Goal: Find specific page/section: Find specific page/section

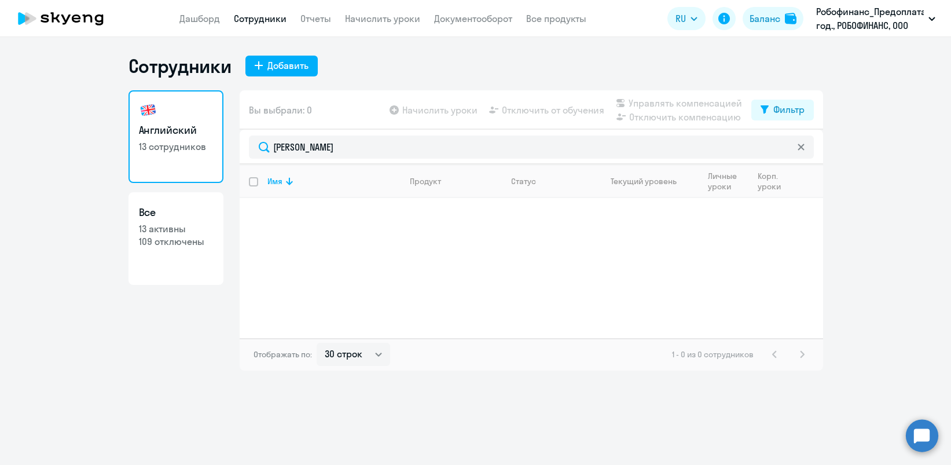
select select "30"
click at [211, 141] on div "Английский 13 сотрудников Все 13 активны 109 отключены Вы выбрали: 0 Начислить …" at bounding box center [476, 230] width 695 height 280
type input "[PERSON_NAME]"
click at [778, 109] on div "Фильтр" at bounding box center [789, 109] width 31 height 14
click at [801, 147] on span at bounding box center [795, 148] width 20 height 12
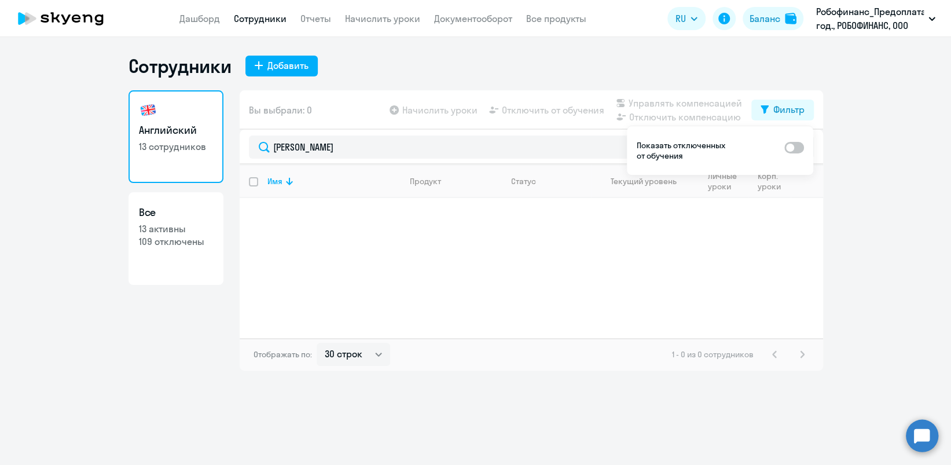
click at [785, 147] on input "checkbox" at bounding box center [784, 147] width 1 height 1
checkbox input "true"
click at [895, 217] on ng-component "Сотрудники Добавить Английский 13 сотрудников Все 13 активны 109 отключены Вы в…" at bounding box center [475, 212] width 951 height 316
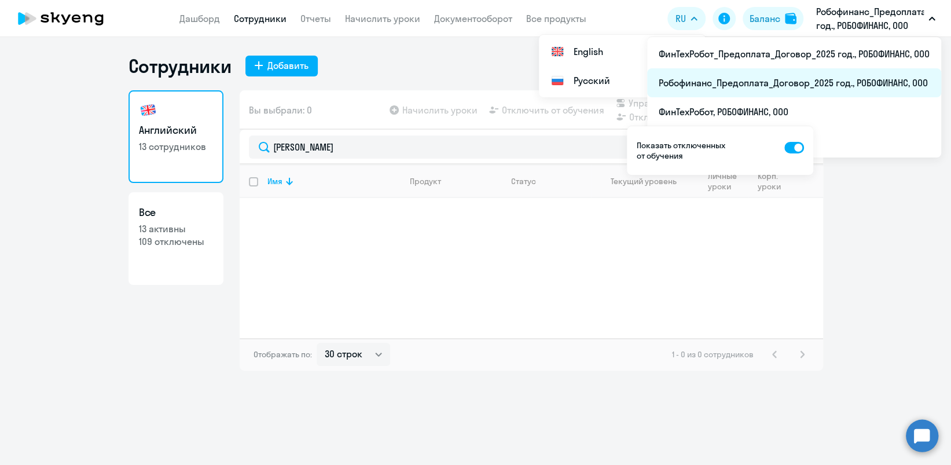
click at [724, 79] on li "Робофинанс_Предоплата_Договор_2025 год., РОБОФИНАНС, ООО" at bounding box center [794, 82] width 294 height 29
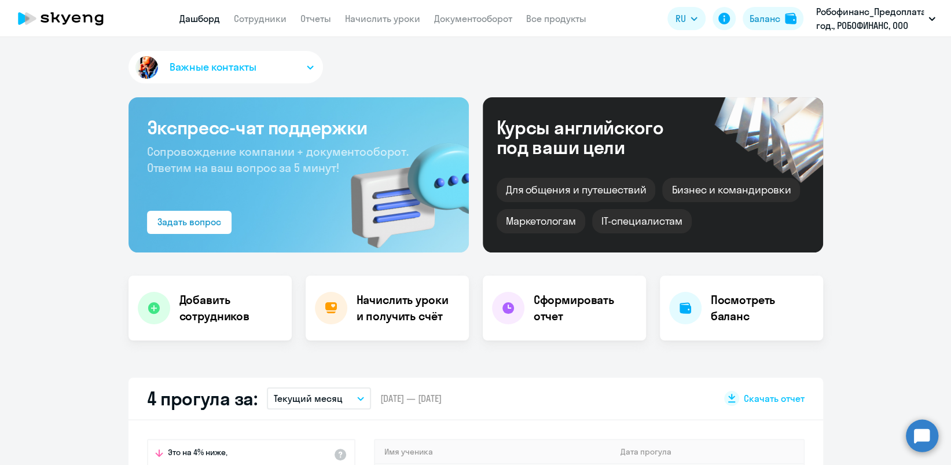
select select "30"
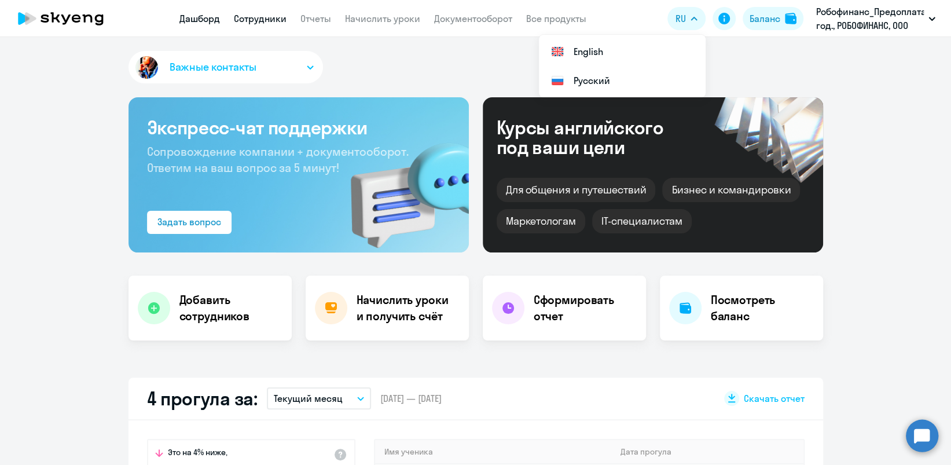
click at [255, 17] on link "Сотрудники" at bounding box center [260, 19] width 53 height 12
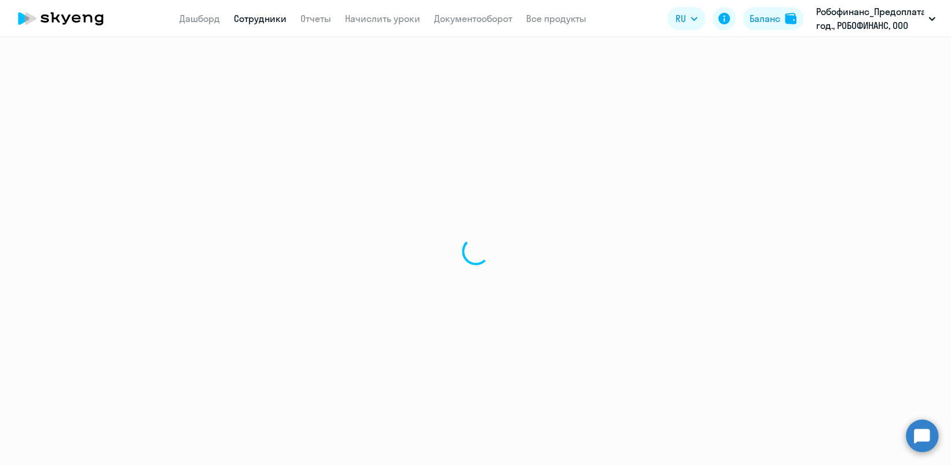
select select "30"
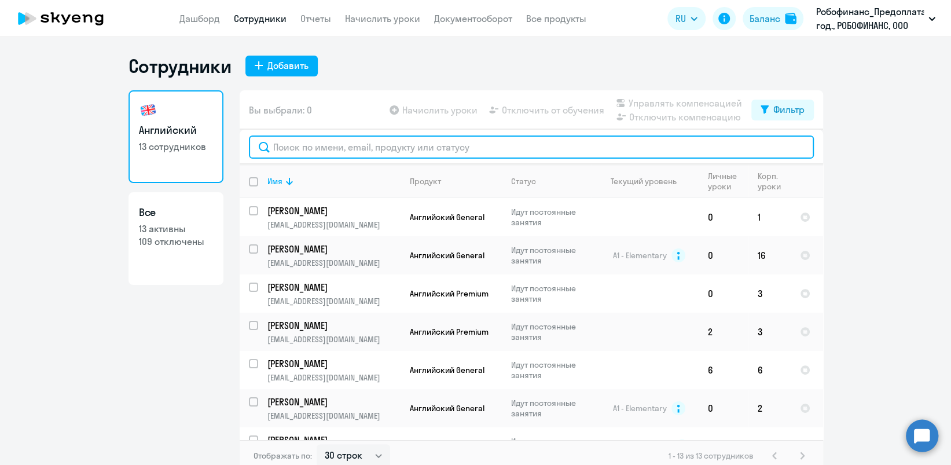
click at [373, 153] on input "text" at bounding box center [531, 147] width 565 height 23
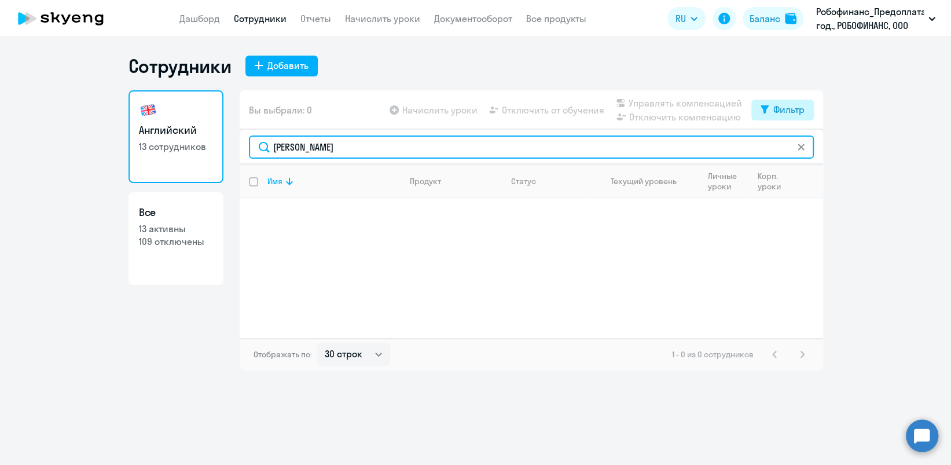
type input "[PERSON_NAME]"
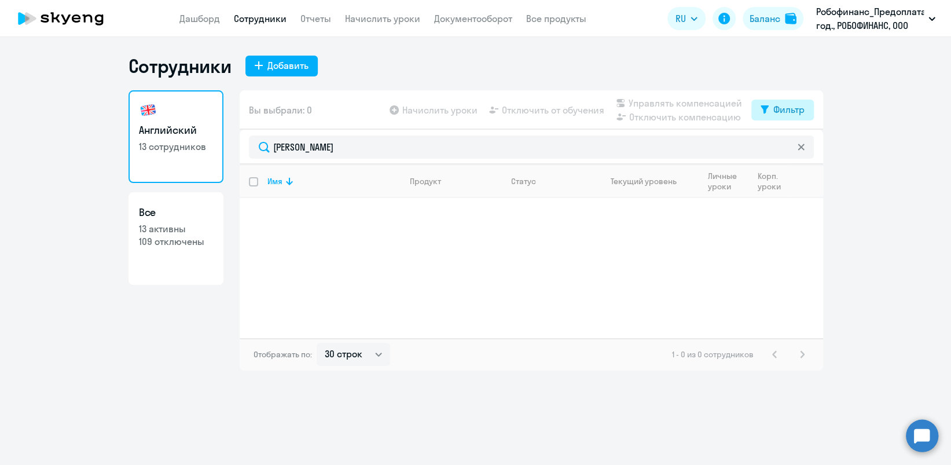
click at [804, 111] on button "Фильтр" at bounding box center [783, 110] width 63 height 21
click at [801, 149] on span at bounding box center [795, 148] width 20 height 12
click at [785, 148] on input "checkbox" at bounding box center [784, 147] width 1 height 1
checkbox input "true"
click at [909, 191] on ng-component "Сотрудники Добавить Английский 13 сотрудников Все 13 активны 109 отключены Вы в…" at bounding box center [475, 212] width 951 height 316
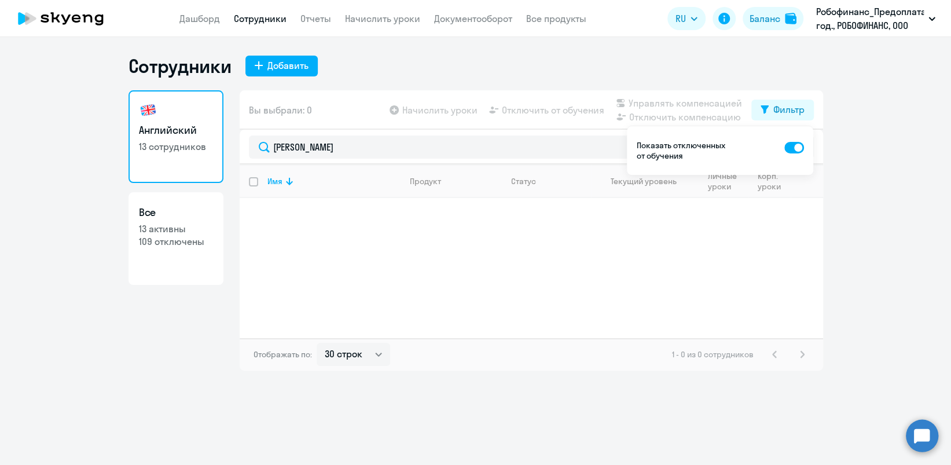
click at [914, 222] on ng-component "Сотрудники Добавить Английский 13 сотрудников Все 13 активны 109 отключены Вы в…" at bounding box center [475, 212] width 951 height 316
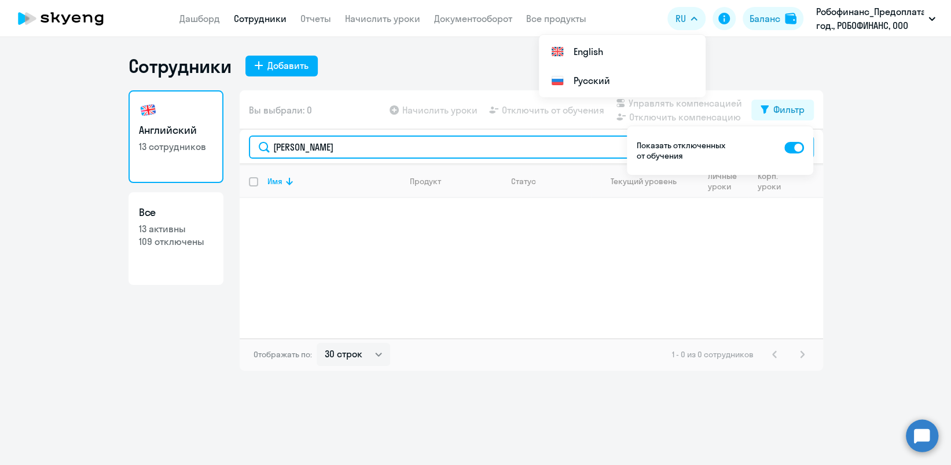
drag, startPoint x: 340, startPoint y: 148, endPoint x: 223, endPoint y: 142, distance: 117.7
click at [252, 153] on input "[PERSON_NAME]" at bounding box center [531, 147] width 565 height 23
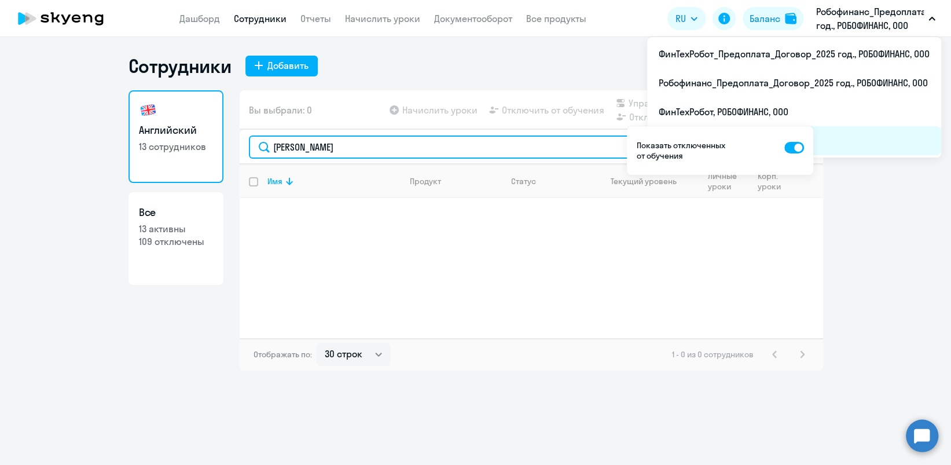
type input "[PERSON_NAME]"
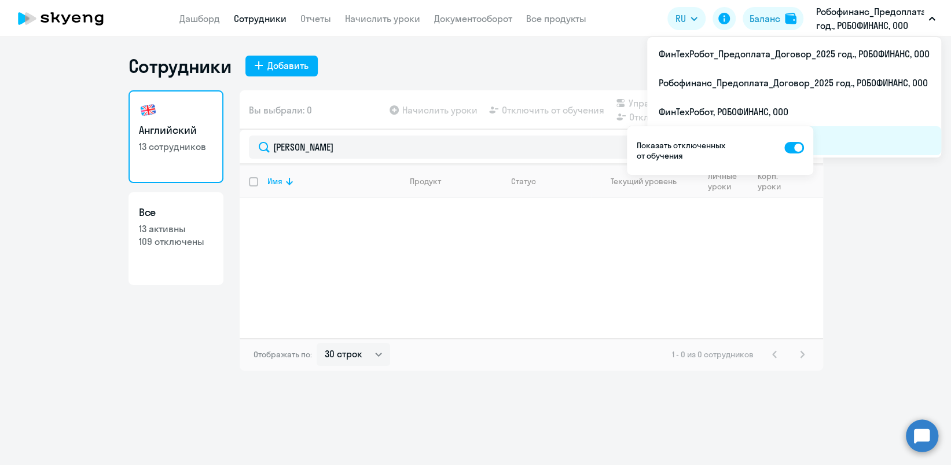
click at [856, 140] on li "Робофинанс, РОБОФИНАНС, ООО" at bounding box center [794, 140] width 294 height 29
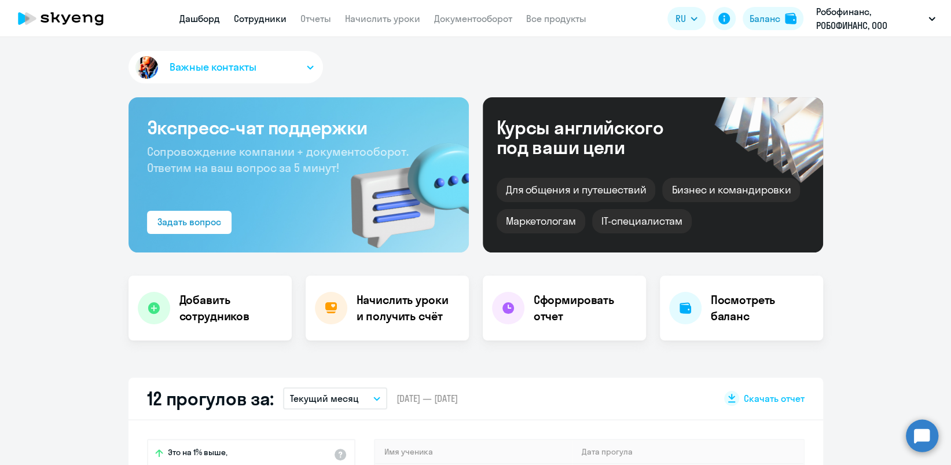
click at [269, 19] on link "Сотрудники" at bounding box center [260, 19] width 53 height 12
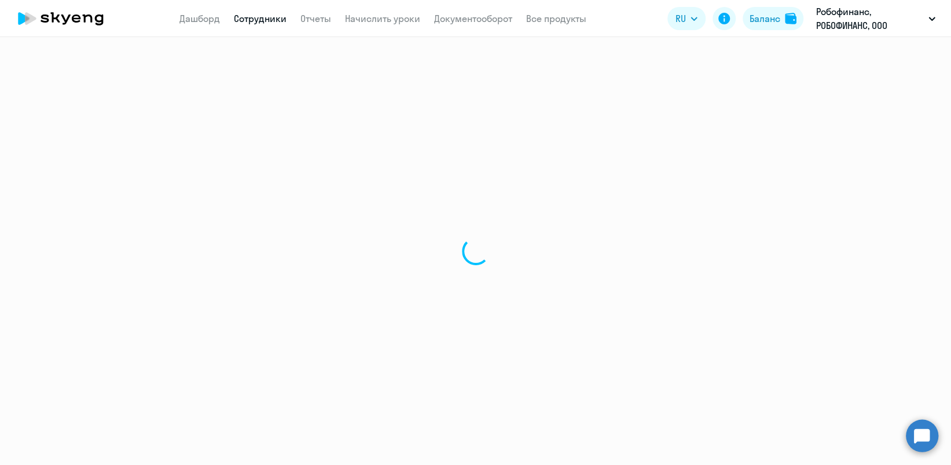
select select "30"
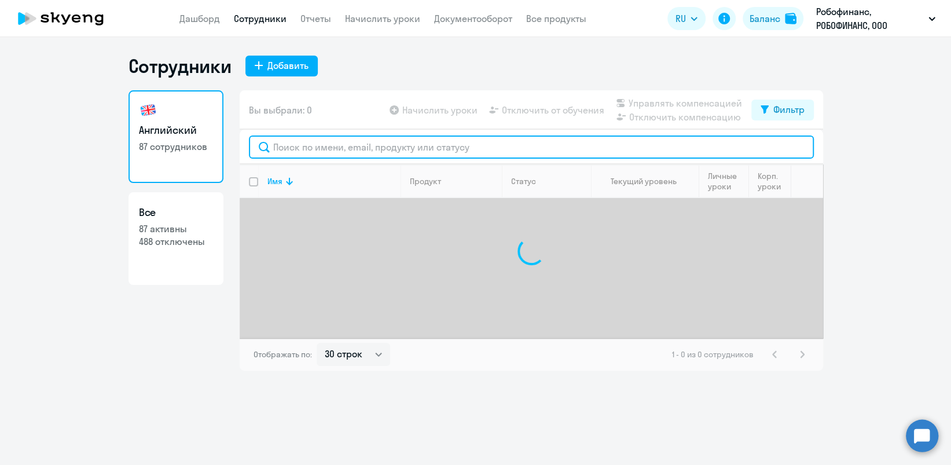
click at [402, 151] on input "text" at bounding box center [531, 147] width 565 height 23
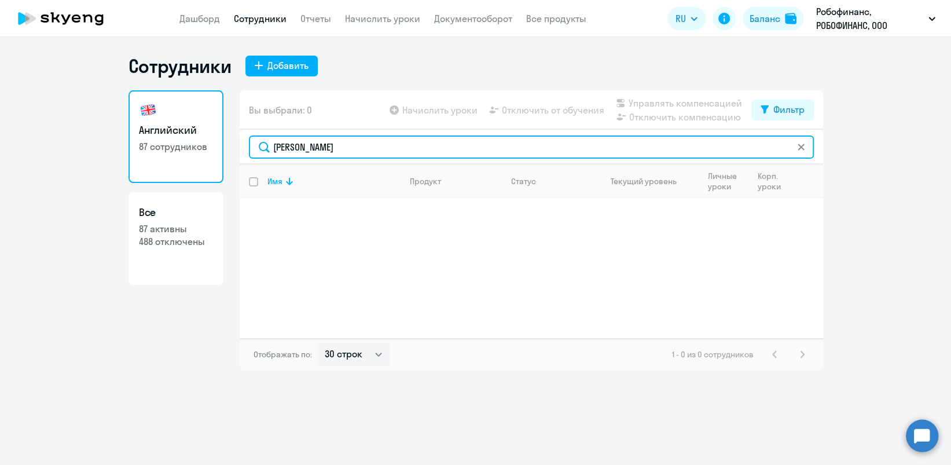
drag, startPoint x: 320, startPoint y: 150, endPoint x: 209, endPoint y: 177, distance: 114.3
click at [212, 180] on div "Английский 87 сотрудников Все 87 активны 488 отключены Вы выбрали: 0 Начислить …" at bounding box center [476, 230] width 695 height 280
type input "[PERSON_NAME]"
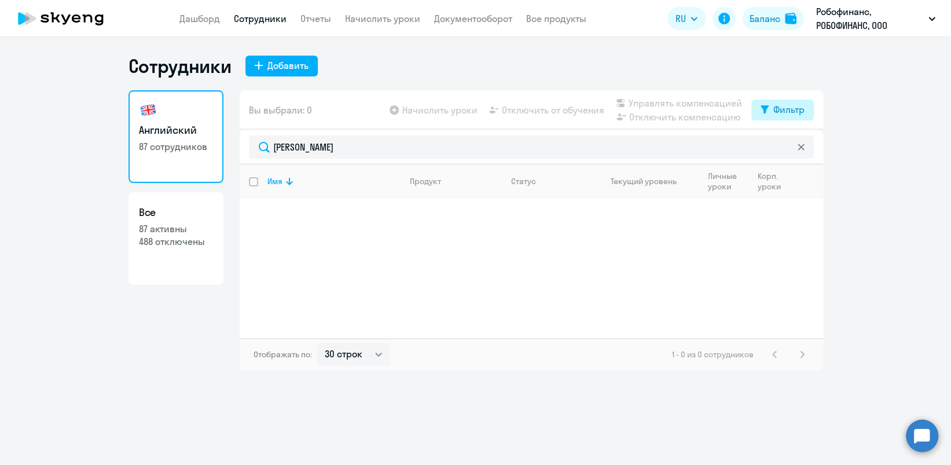
click at [774, 111] on div "Фильтр" at bounding box center [789, 109] width 31 height 14
click at [801, 150] on span at bounding box center [795, 148] width 20 height 12
click at [785, 148] on input "checkbox" at bounding box center [784, 147] width 1 height 1
checkbox input "true"
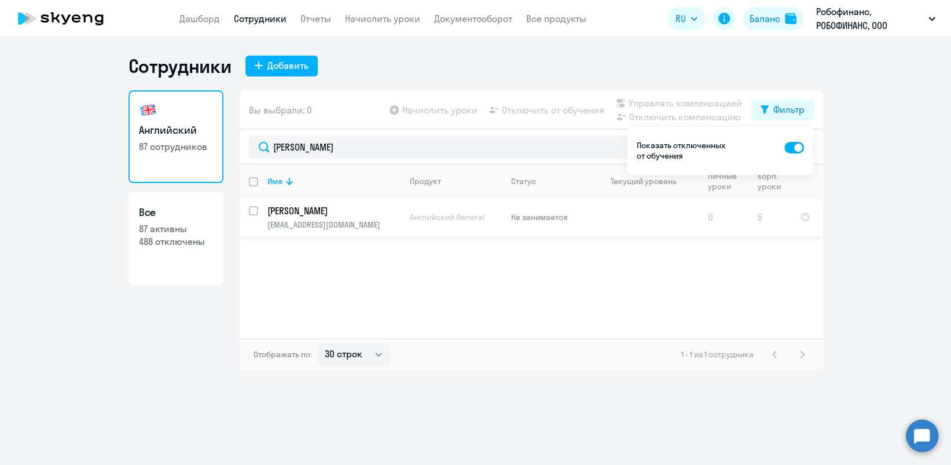
click at [258, 208] on td "[PERSON_NAME] [PERSON_NAME][EMAIL_ADDRESS][DOMAIN_NAME]" at bounding box center [329, 217] width 142 height 38
click at [254, 210] on input "select row 41414696" at bounding box center [260, 217] width 23 height 23
checkbox input "true"
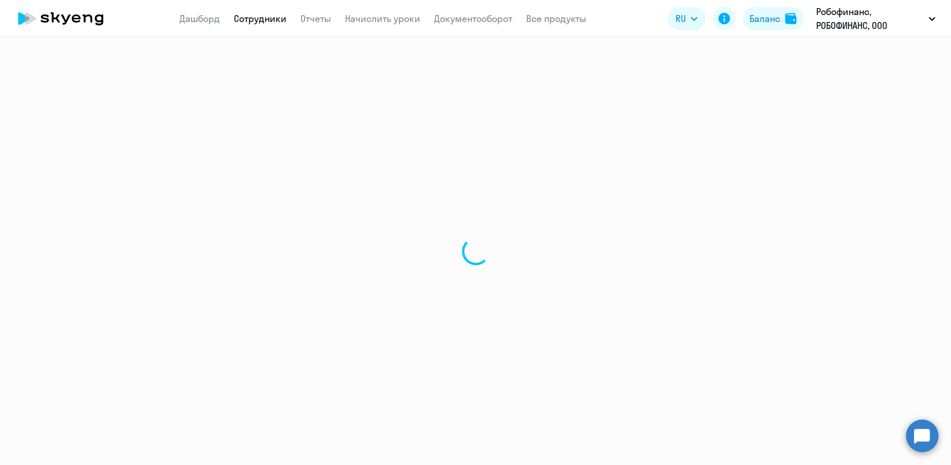
select select "english"
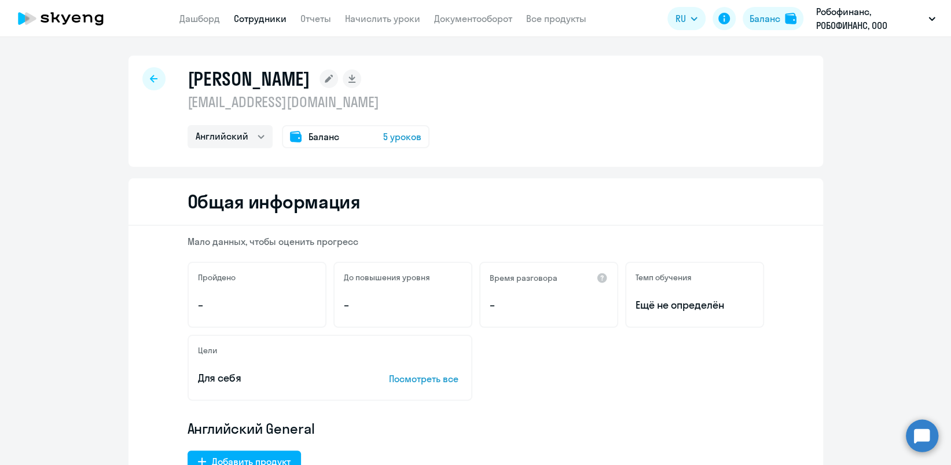
click at [385, 136] on span "5 уроков" at bounding box center [402, 137] width 38 height 14
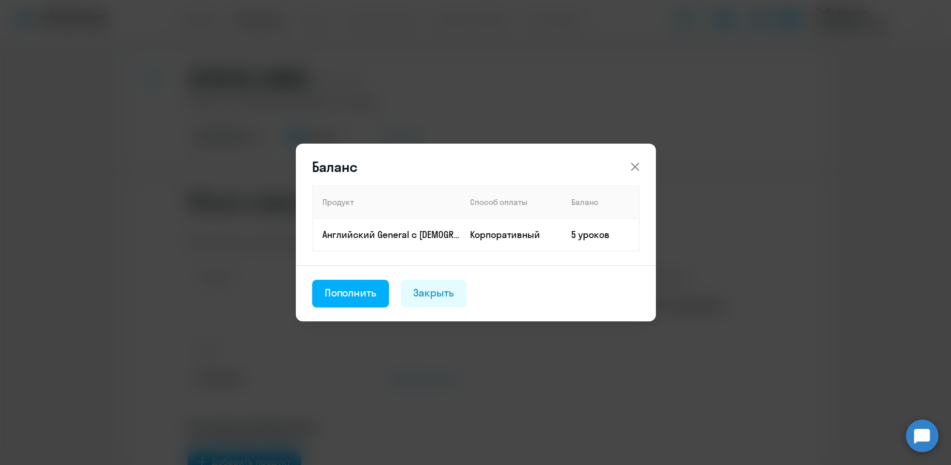
drag, startPoint x: 445, startPoint y: 292, endPoint x: 426, endPoint y: 276, distance: 24.7
click at [444, 291] on div "Закрыть" at bounding box center [433, 292] width 41 height 15
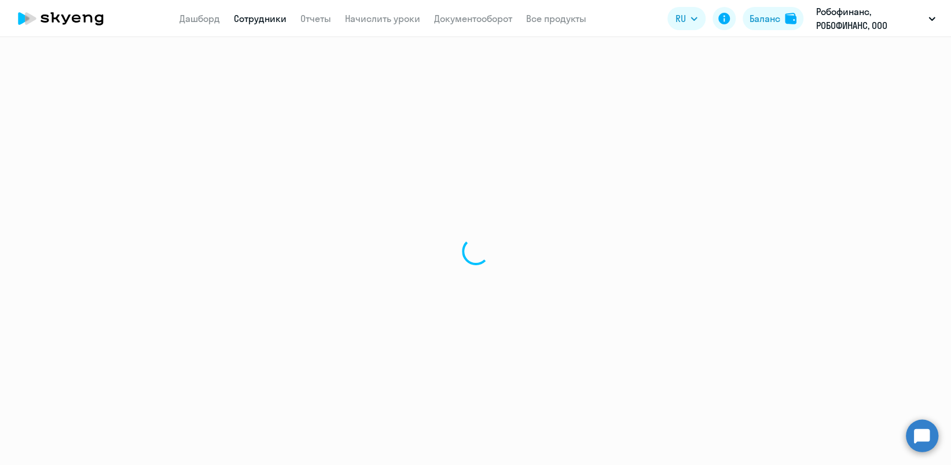
select select "30"
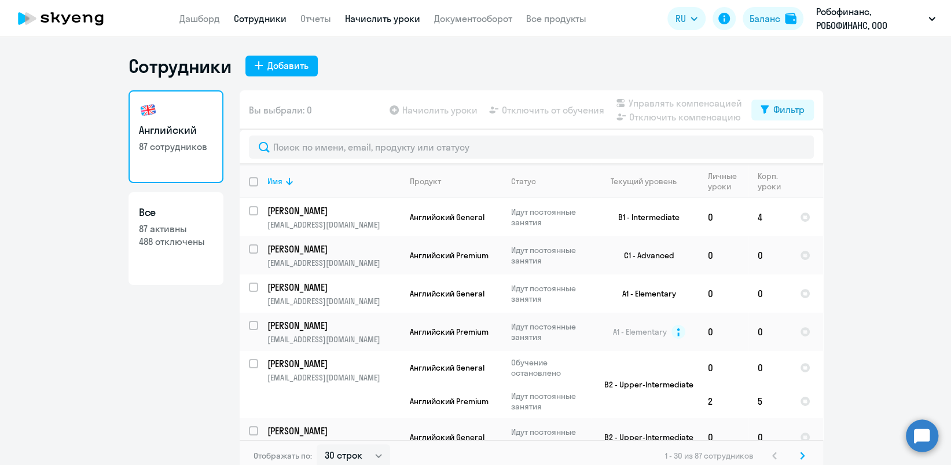
click at [392, 19] on link "Начислить уроки" at bounding box center [382, 19] width 75 height 12
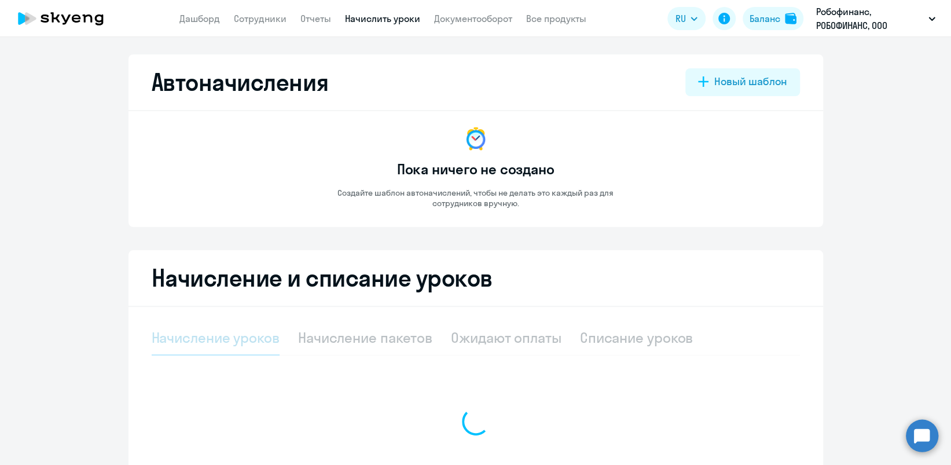
select select "10"
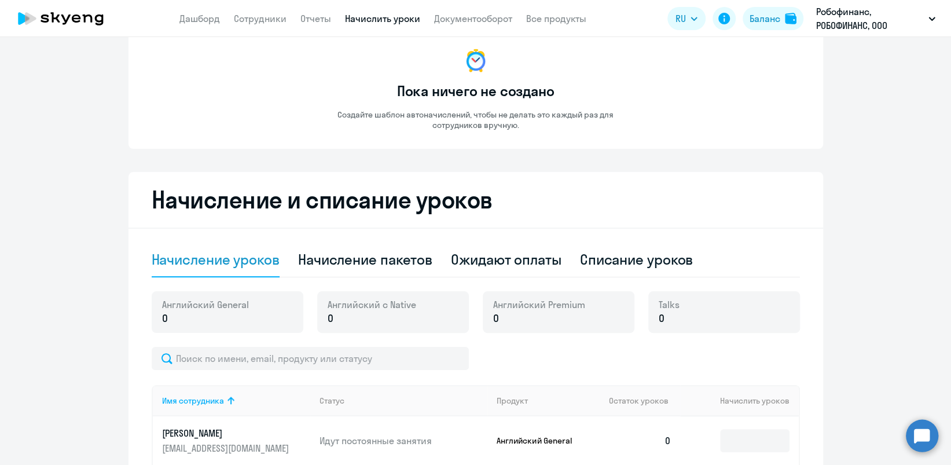
scroll to position [154, 0]
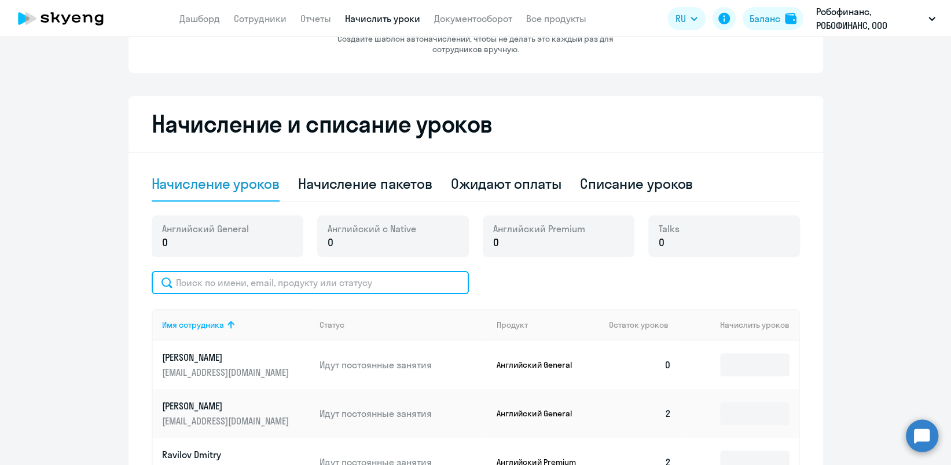
click at [342, 285] on input "text" at bounding box center [310, 282] width 317 height 23
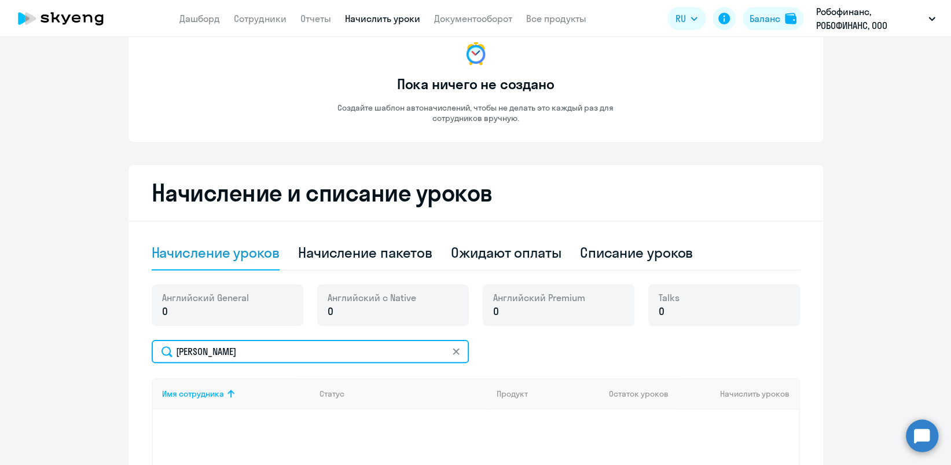
scroll to position [0, 0]
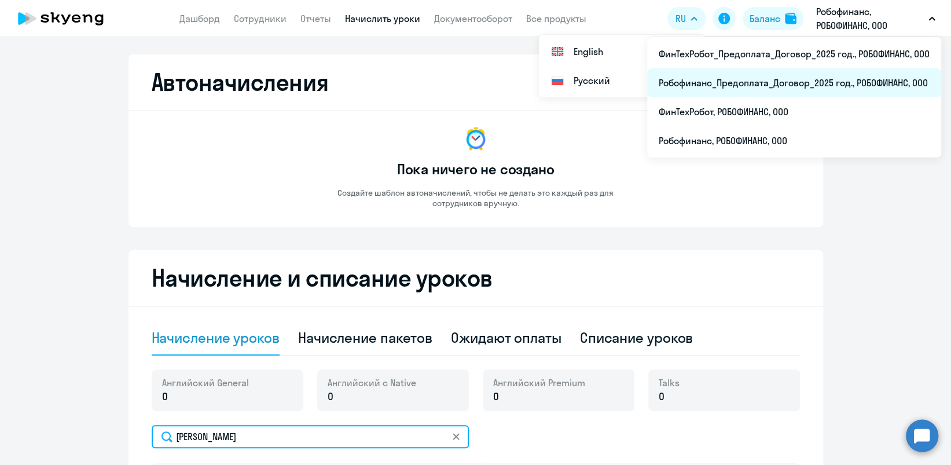
type input "[PERSON_NAME]"
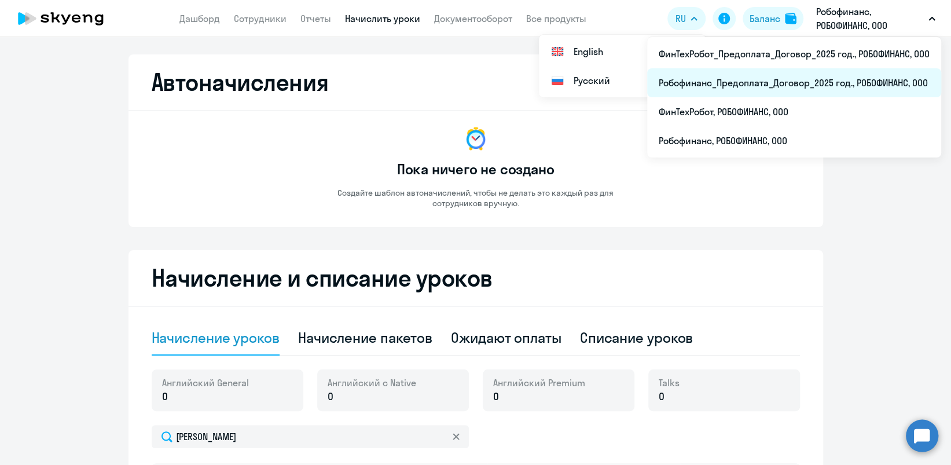
click at [789, 83] on li "Робофинанс_Предоплата_Договор_2025 год., РОБОФИНАНС, ООО" at bounding box center [794, 82] width 294 height 29
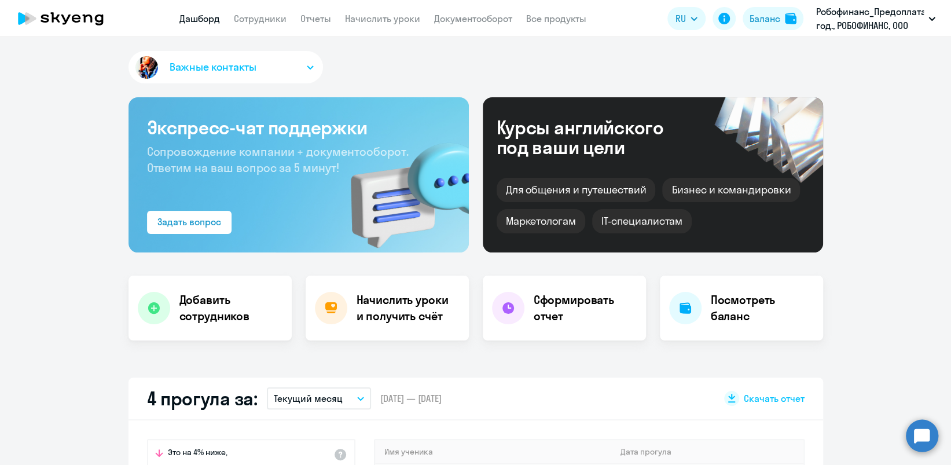
scroll to position [309, 0]
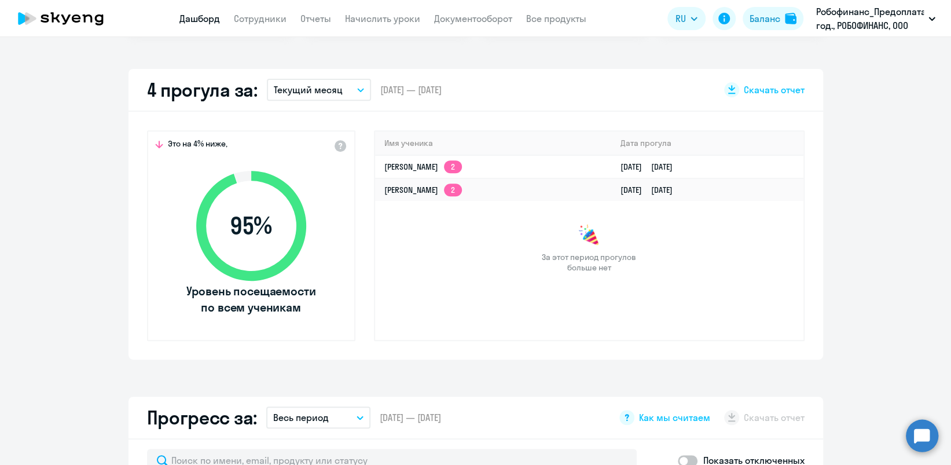
select select "30"
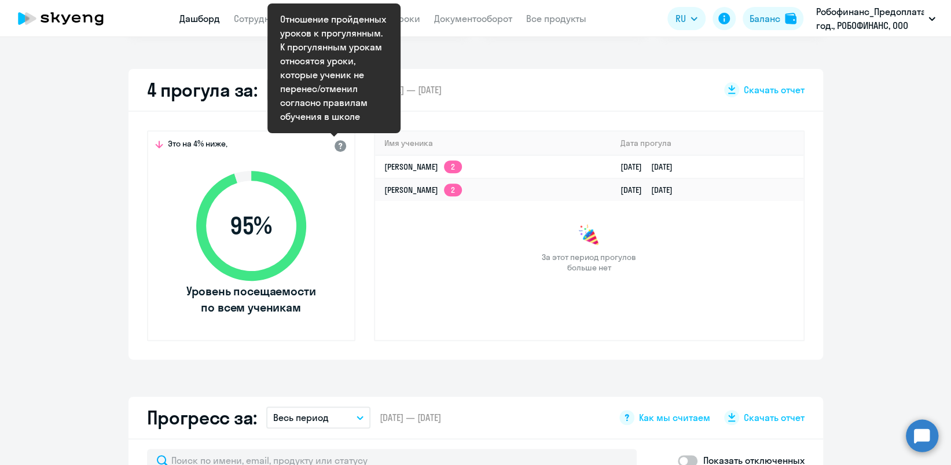
scroll to position [0, 0]
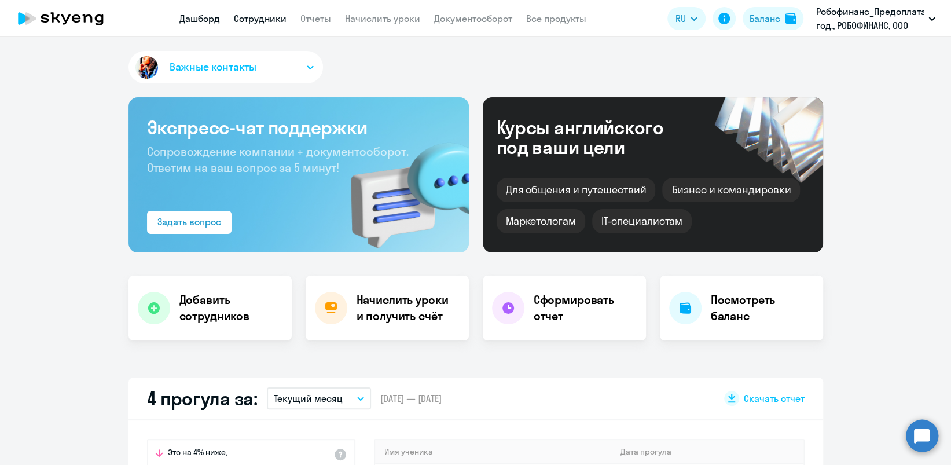
click at [262, 17] on link "Сотрудники" at bounding box center [260, 19] width 53 height 12
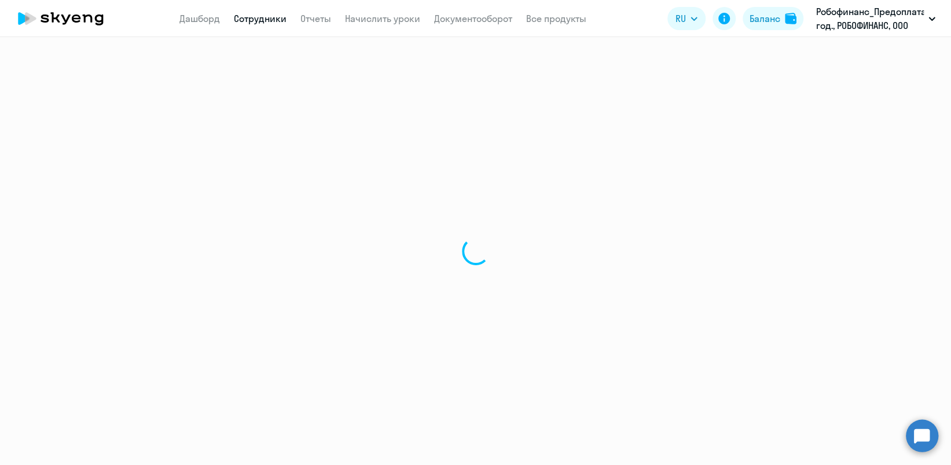
select select "30"
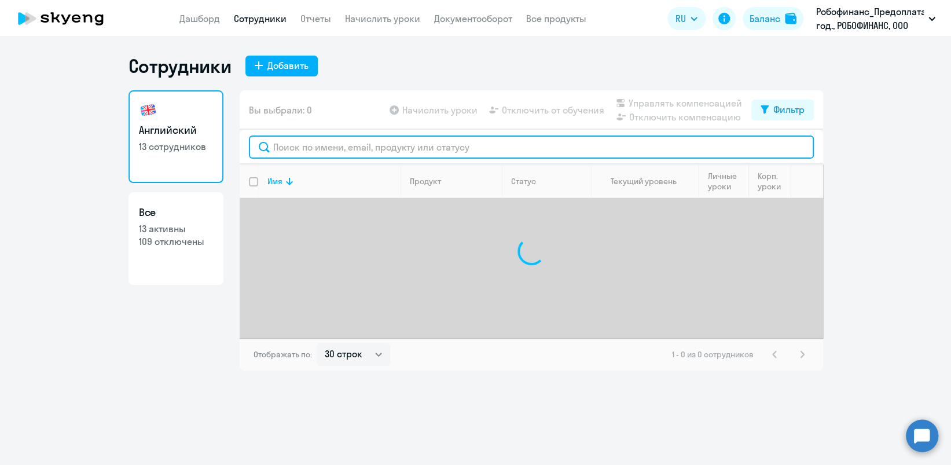
click at [328, 155] on input "text" at bounding box center [531, 147] width 565 height 23
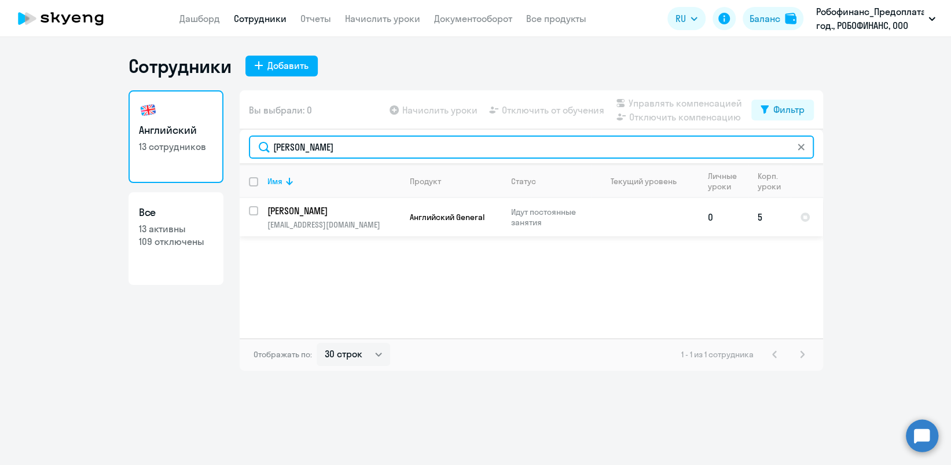
type input "[PERSON_NAME]"
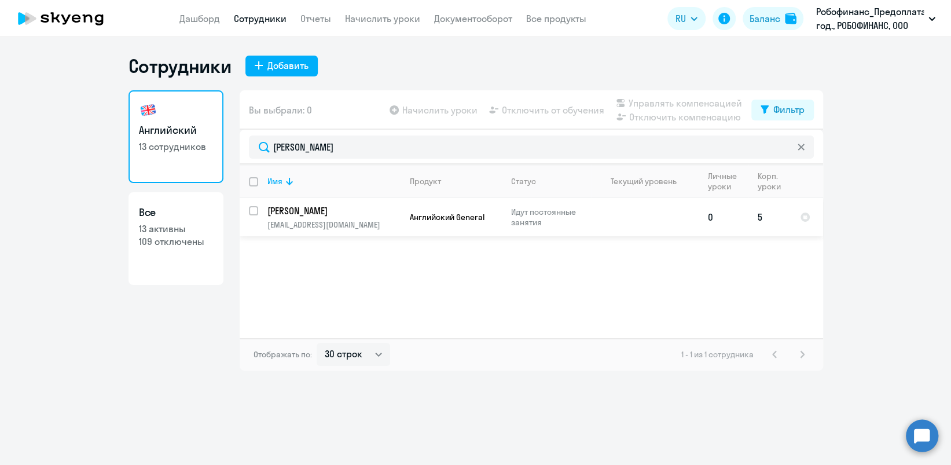
click at [253, 213] on input "select row 41414696" at bounding box center [260, 217] width 23 height 23
checkbox input "true"
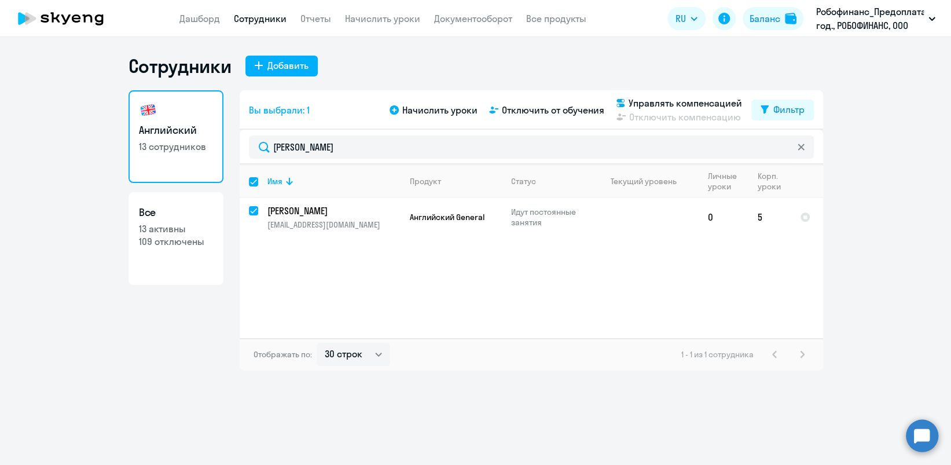
click at [913, 323] on ng-component "Сотрудники Добавить Английский 13 сотрудников Все 13 активны 109 отключены Вы в…" at bounding box center [475, 212] width 951 height 316
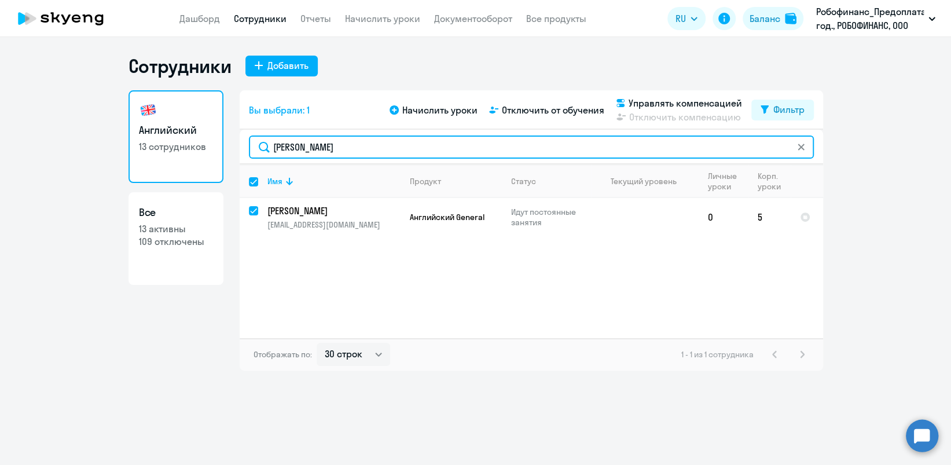
drag, startPoint x: 332, startPoint y: 152, endPoint x: 223, endPoint y: 166, distance: 109.7
click at [223, 166] on div "Английский 13 сотрудников Все 13 активны 109 отключены Вы выбрали: 1 Начислить …" at bounding box center [476, 230] width 695 height 280
type input "к"
checkbox input "false"
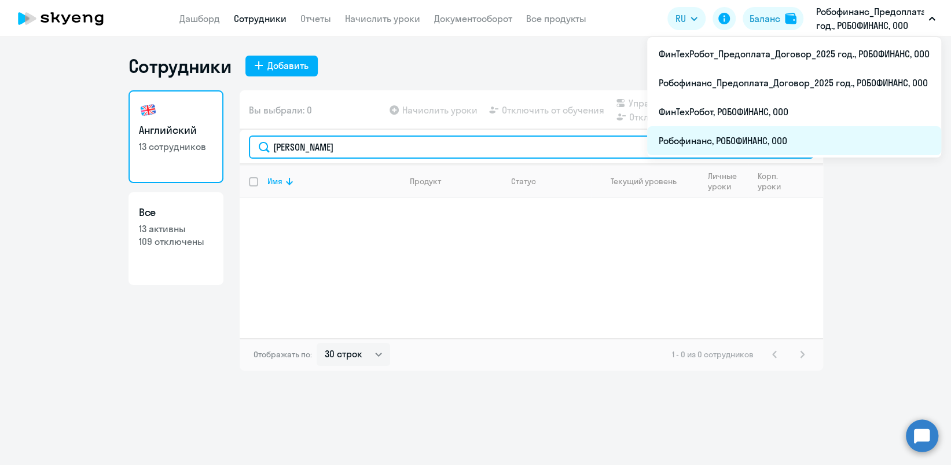
type input "[PERSON_NAME]"
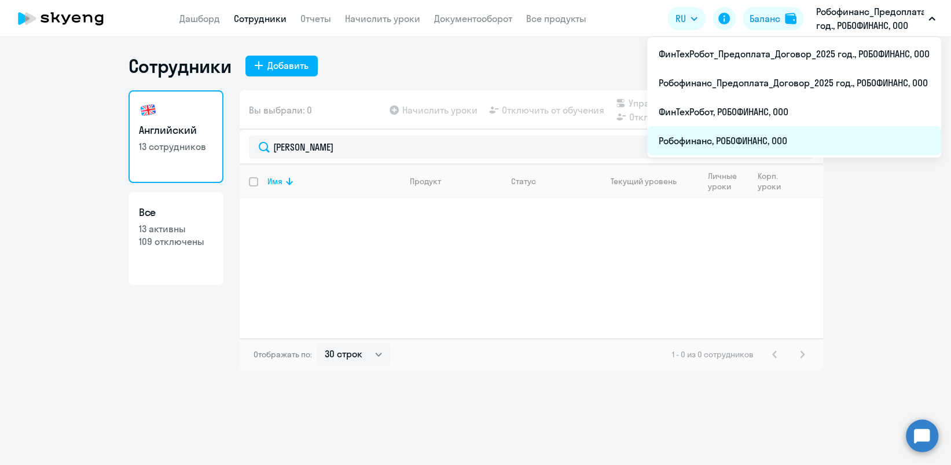
click at [785, 130] on li "Робофинанс, РОБОФИНАНС, ООО" at bounding box center [794, 140] width 294 height 29
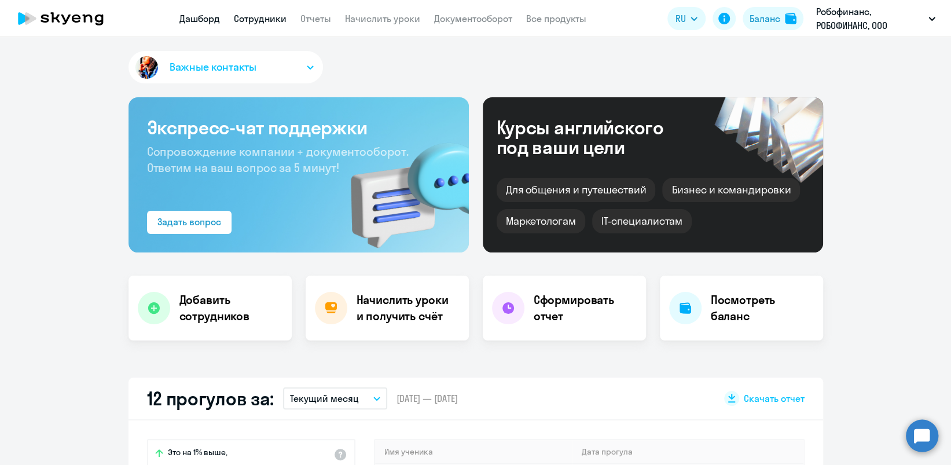
click at [258, 19] on link "Сотрудники" at bounding box center [260, 19] width 53 height 12
select select "30"
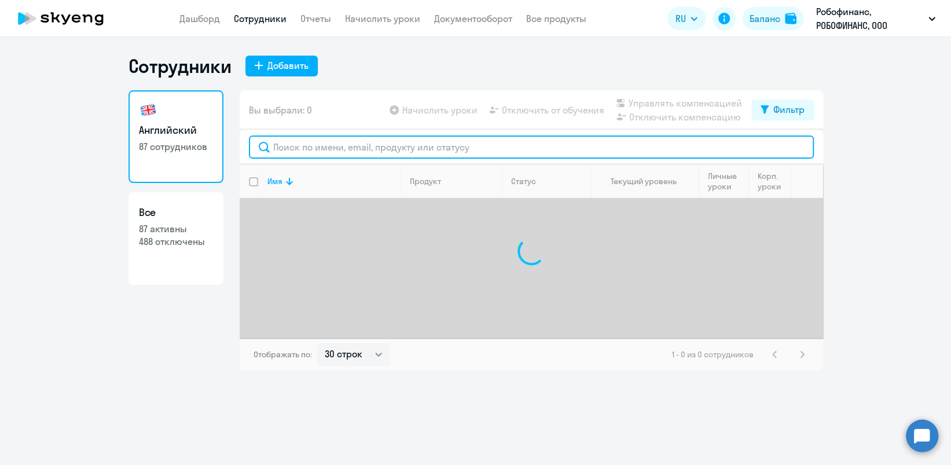
click at [306, 148] on input "text" at bounding box center [531, 147] width 565 height 23
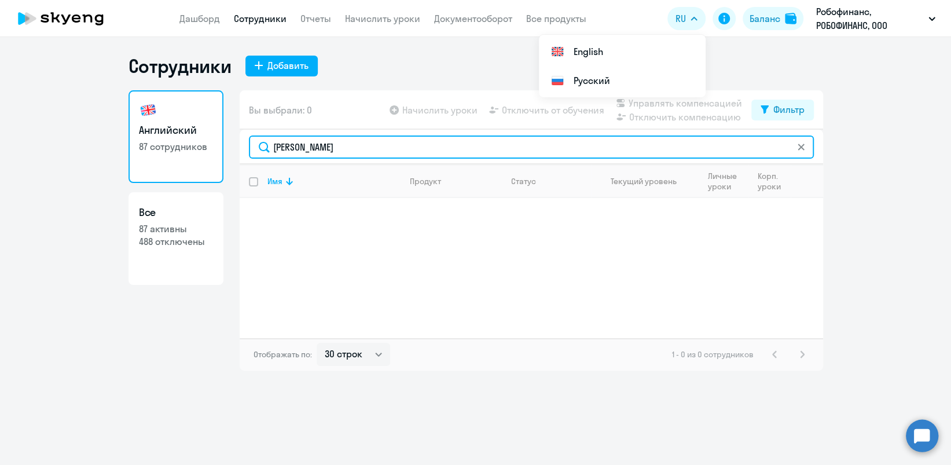
type input "[PERSON_NAME]"
